Goal: Information Seeking & Learning: Compare options

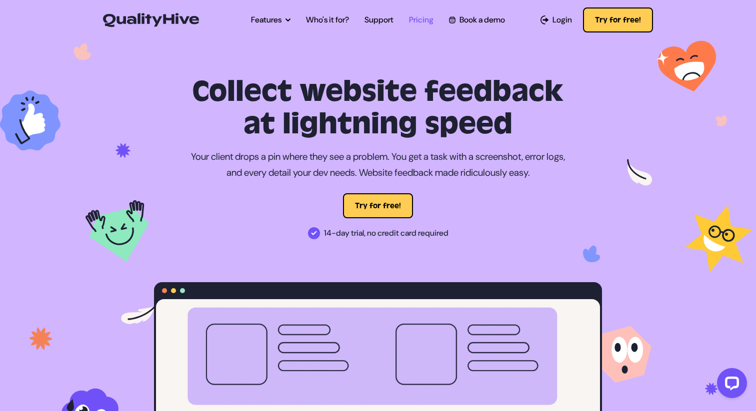
click at [425, 17] on link "Pricing" at bounding box center [421, 20] width 24 height 12
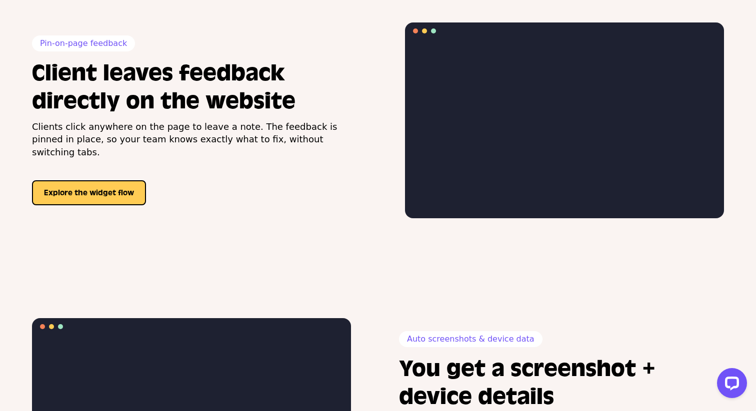
scroll to position [976, 0]
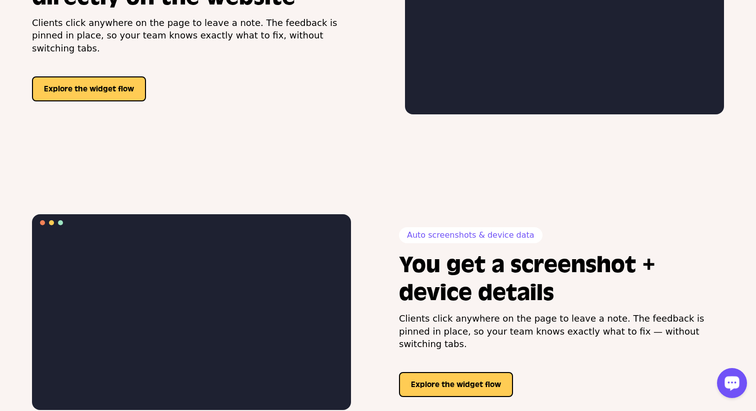
click at [732, 382] on circle "Open LiveChat chat widget" at bounding box center [732, 383] width 2 height 2
click at [418, 203] on div "Auto screenshots & device data You get a screenshot + device details Clients cl…" at bounding box center [378, 312] width 756 height 296
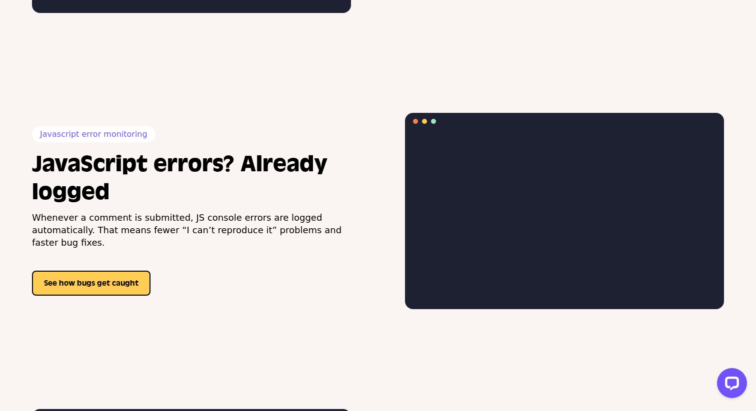
scroll to position [1366, 0]
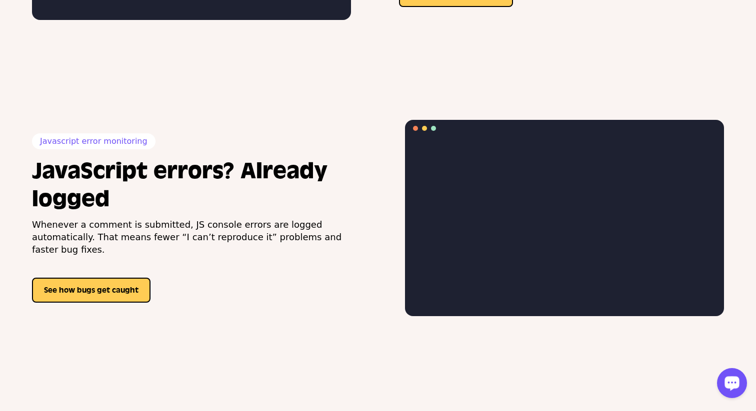
click at [724, 389] on div "Open LiveChat chat widget" at bounding box center [731, 382] width 17 height 17
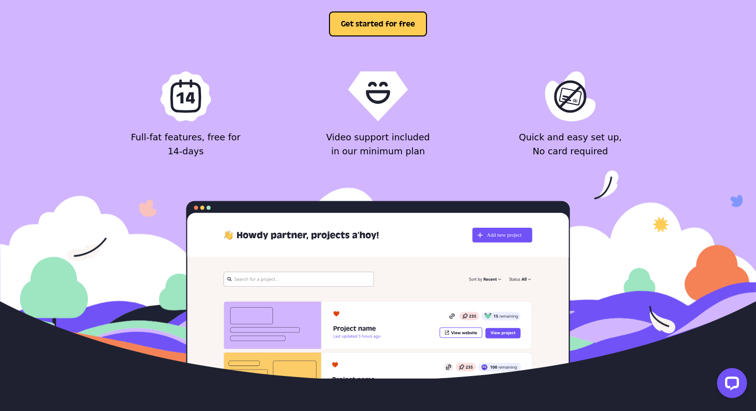
scroll to position [4001, 0]
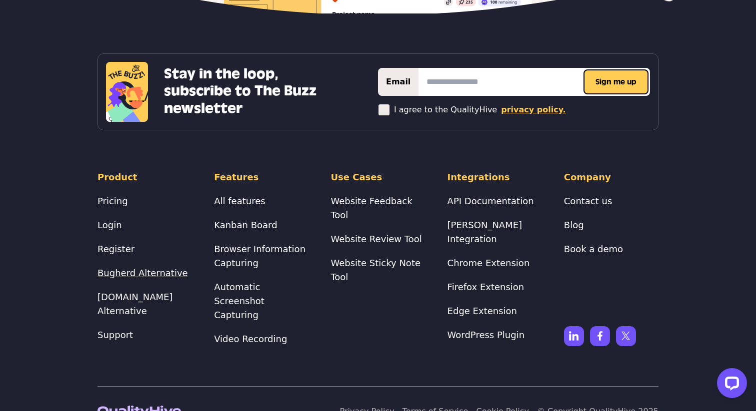
click at [136, 268] on link "Bugherd Alternative" at bounding box center [142, 273] width 90 height 10
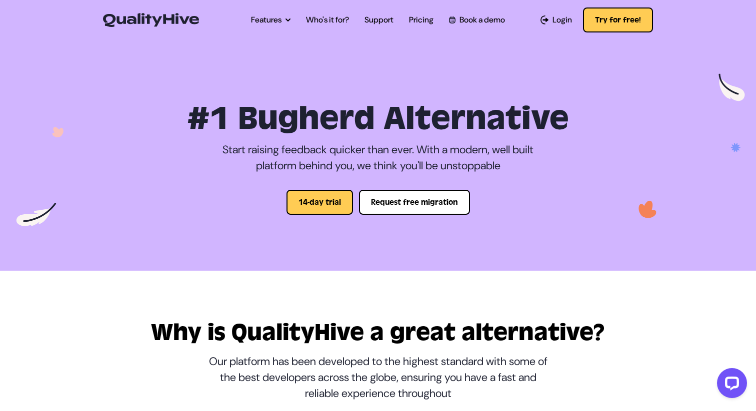
click at [321, 122] on h1 "#1 Bugherd Alternative" at bounding box center [378, 119] width 544 height 38
click at [423, 17] on link "Pricing" at bounding box center [421, 20] width 24 height 12
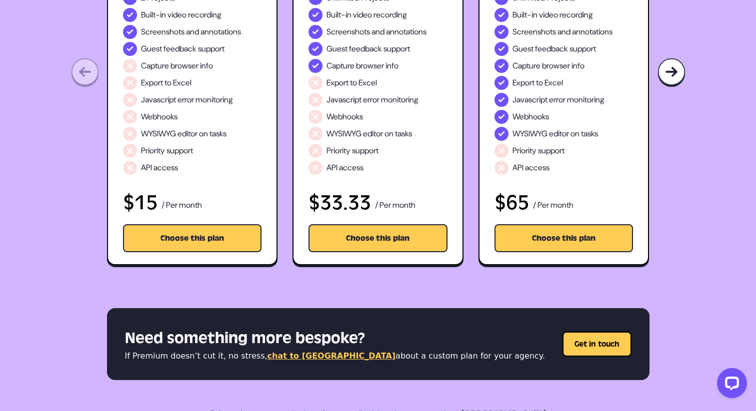
scroll to position [261, 0]
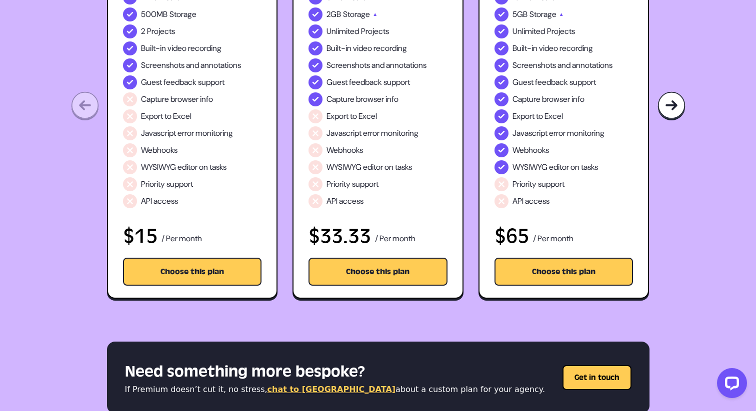
click at [668, 110] on img at bounding box center [671, 105] width 28 height 29
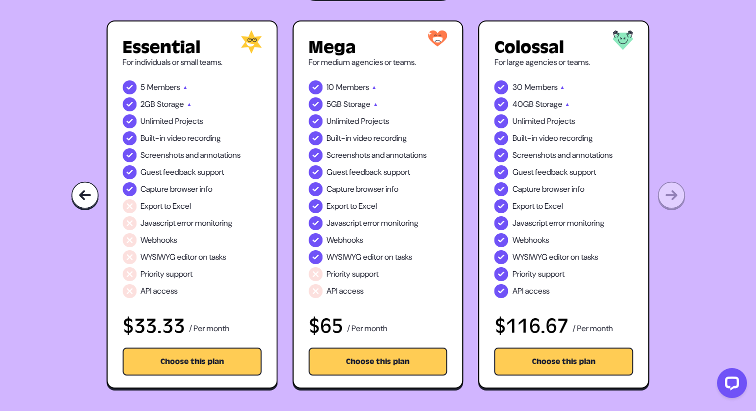
scroll to position [166, 0]
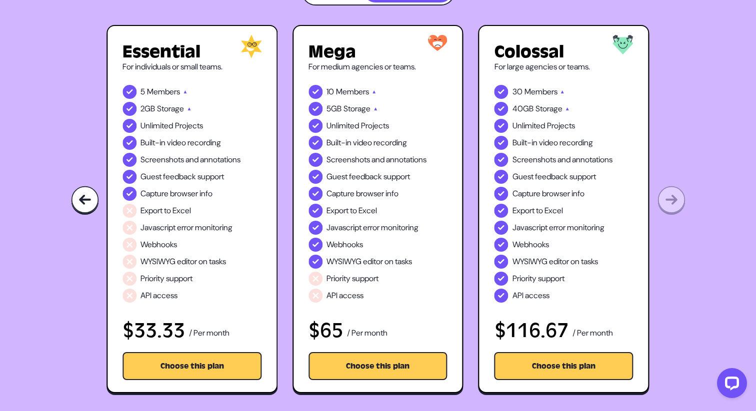
click at [668, 196] on div "A plan for teams of every size Struggling to decide? Relax, get in touch and we…" at bounding box center [378, 134] width 756 height 525
